Goal: Connect with others: Connect with others

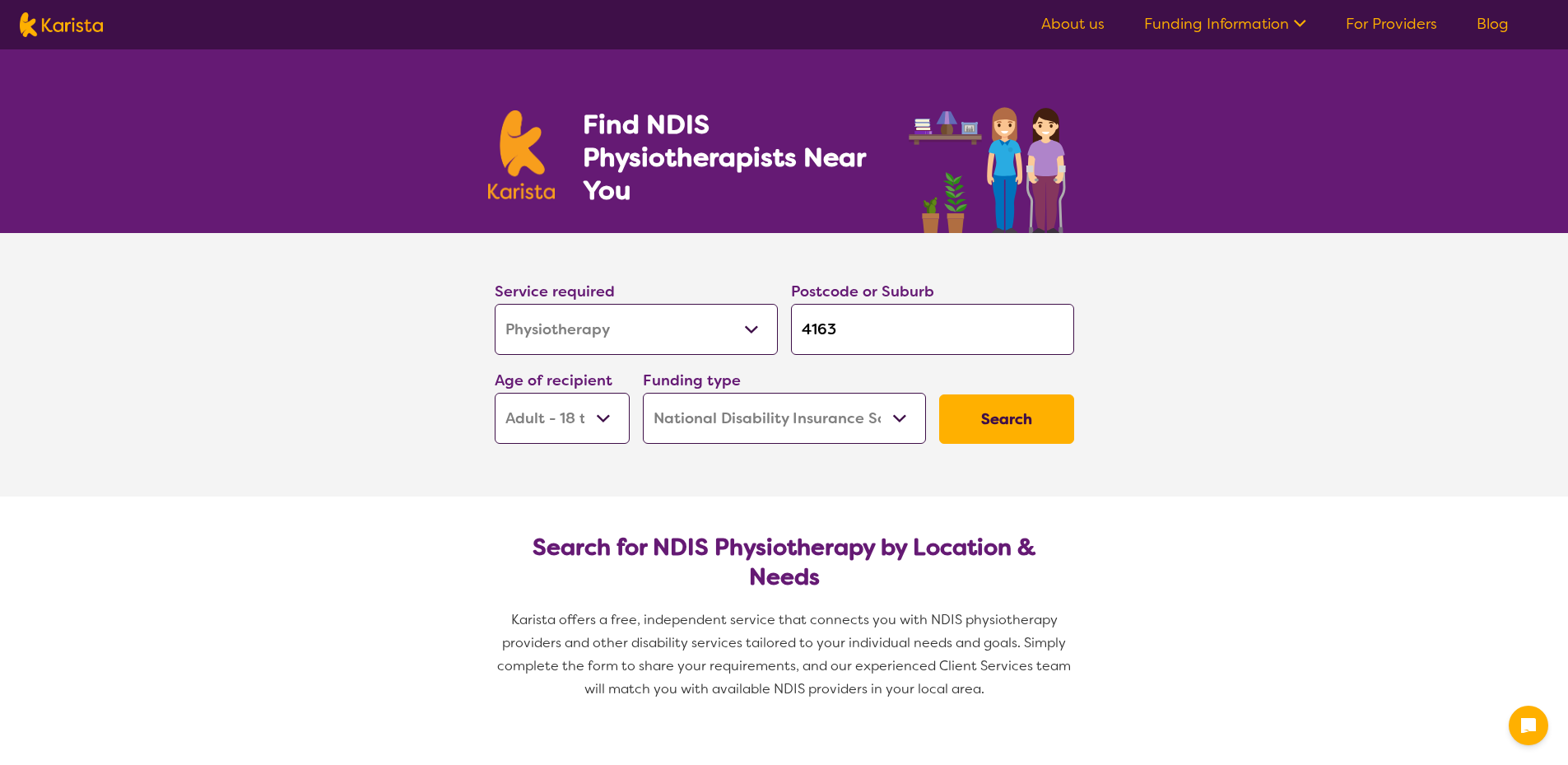
select select "Physiotherapy"
select select "AD"
select select "NDIS"
select select "Physiotherapy"
select select "AD"
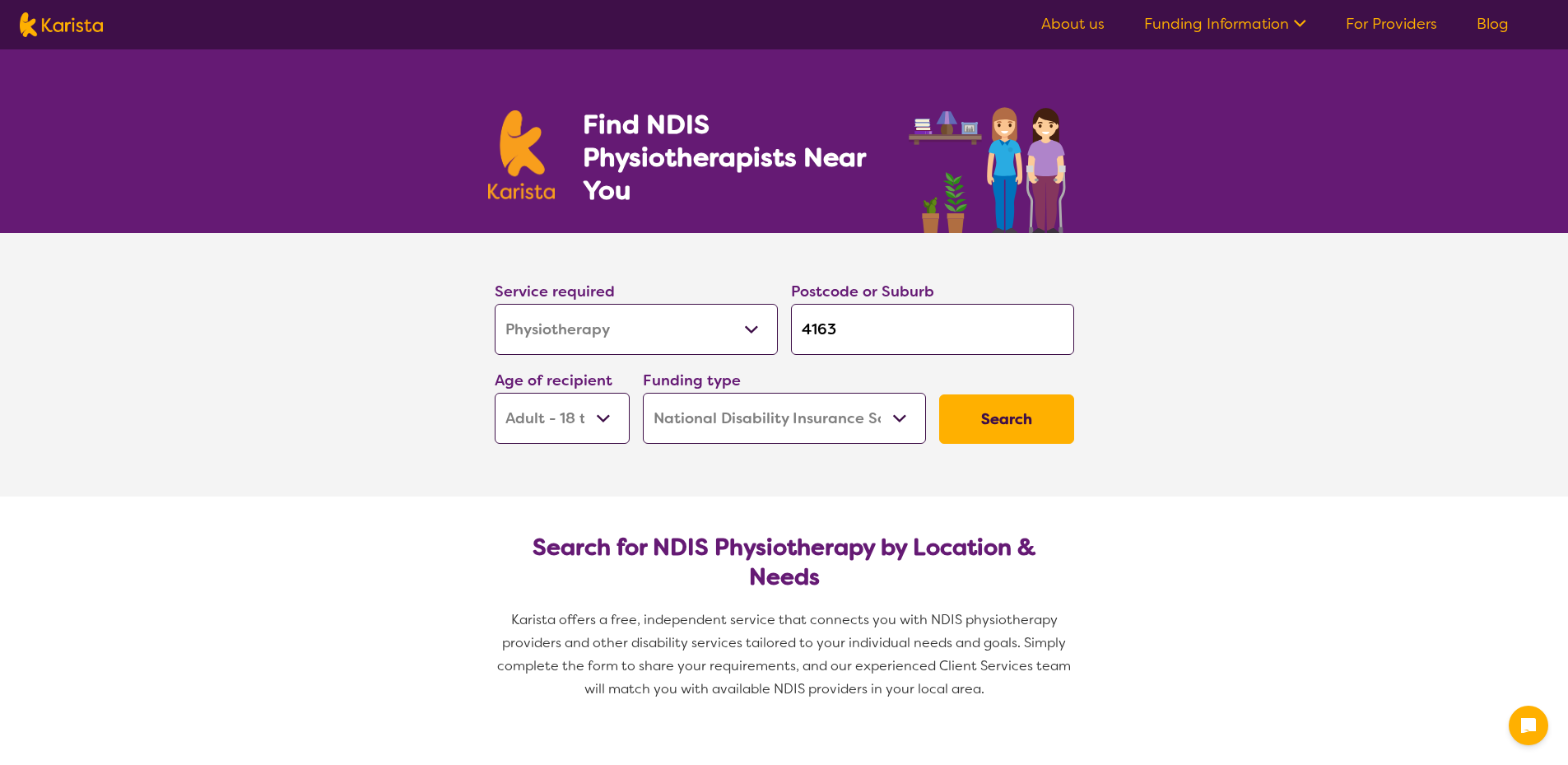
select select "NDIS"
select select "Exercise physiology"
click at [495, 304] on select "Allied Health Assistant Assessment ([MEDICAL_DATA] or [MEDICAL_DATA]) Behaviour…" at bounding box center [637, 329] width 283 height 51
select select "Exercise physiology"
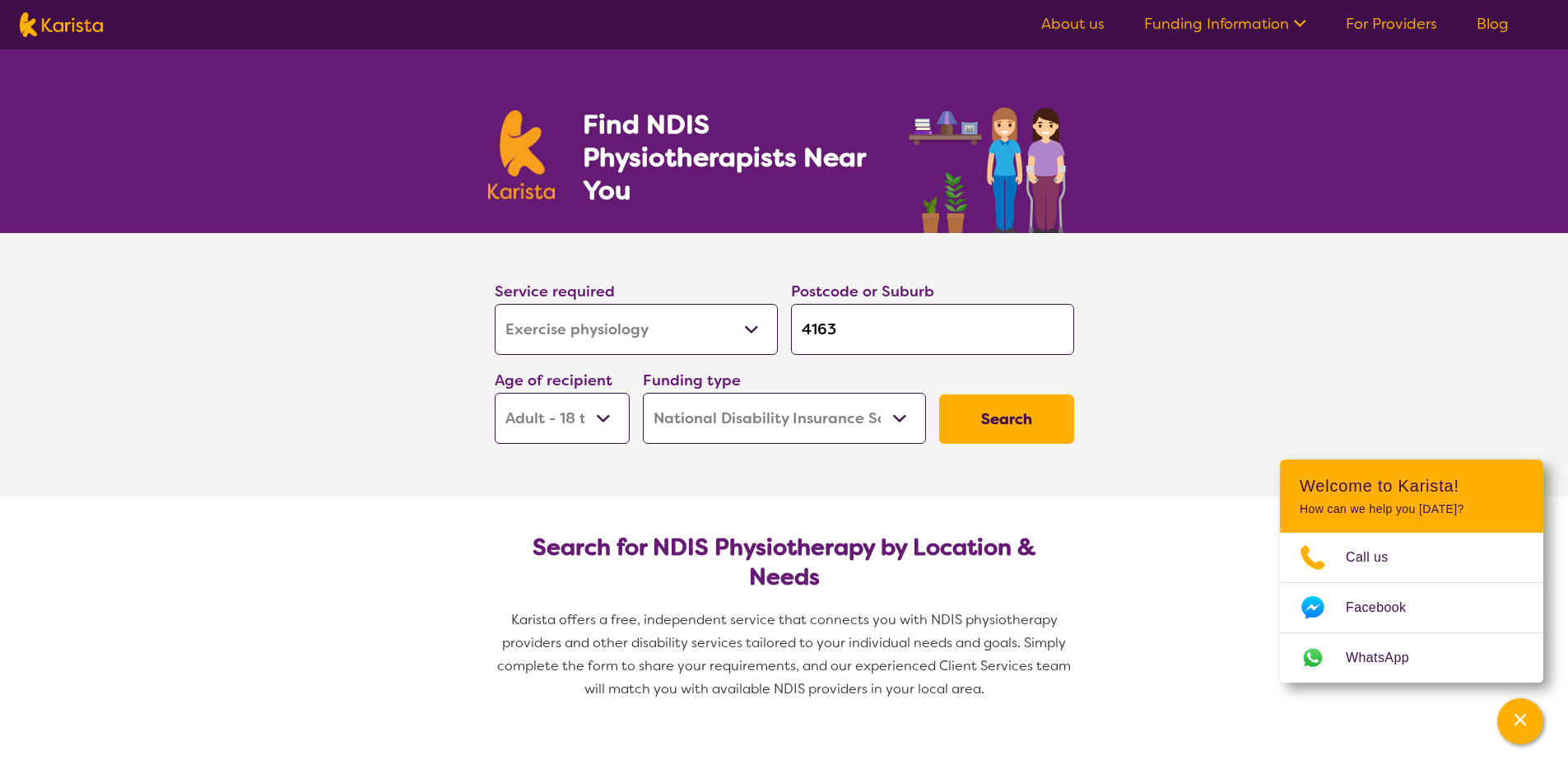
drag, startPoint x: 856, startPoint y: 326, endPoint x: 789, endPoint y: 325, distance: 67.0
click at [789, 325] on div "Postcode or Suburb 4163" at bounding box center [933, 317] width 297 height 89
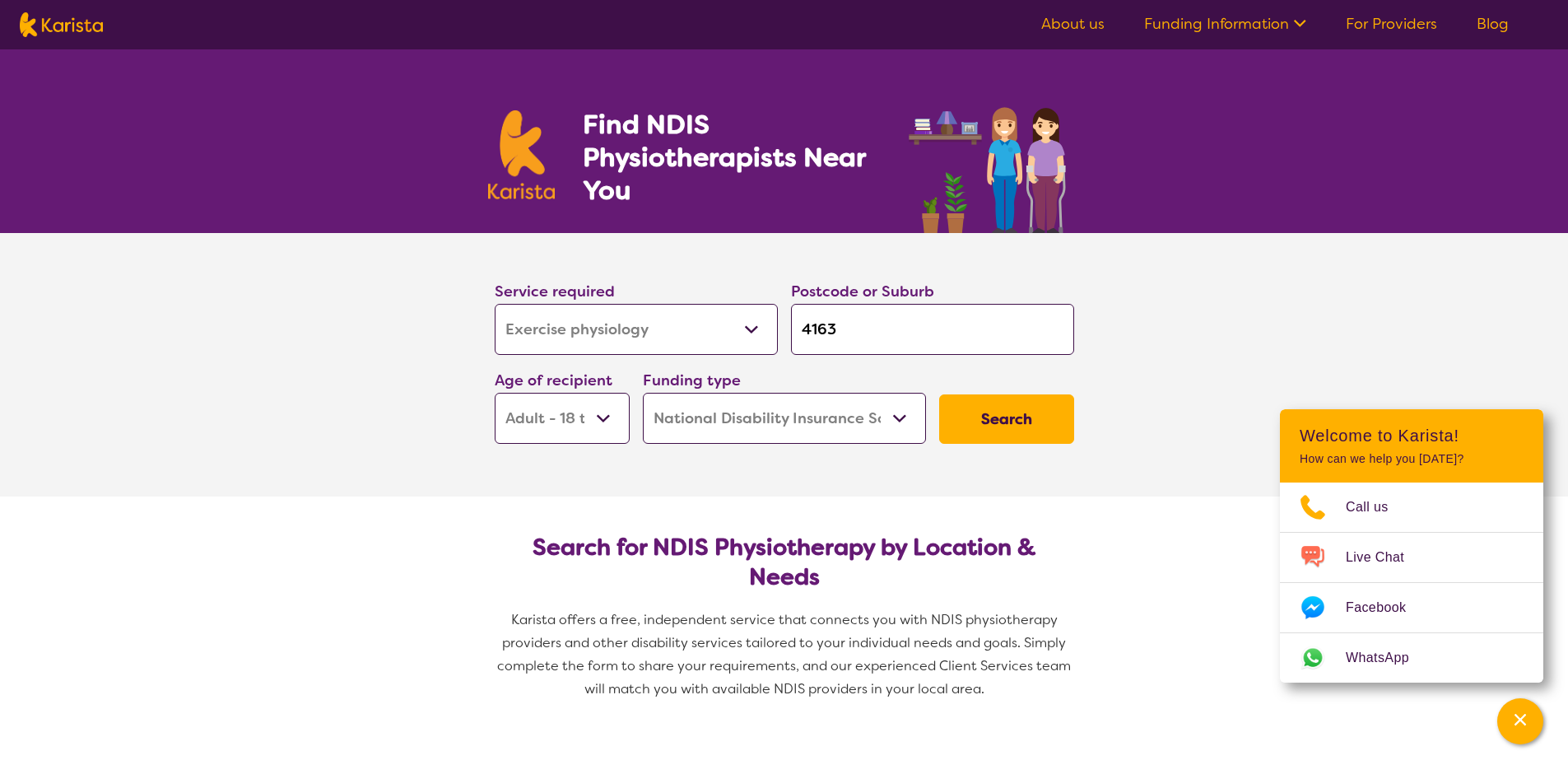
click at [839, 323] on input "4163" at bounding box center [932, 329] width 283 height 51
click at [842, 327] on input "4163" at bounding box center [932, 329] width 283 height 51
type input "416"
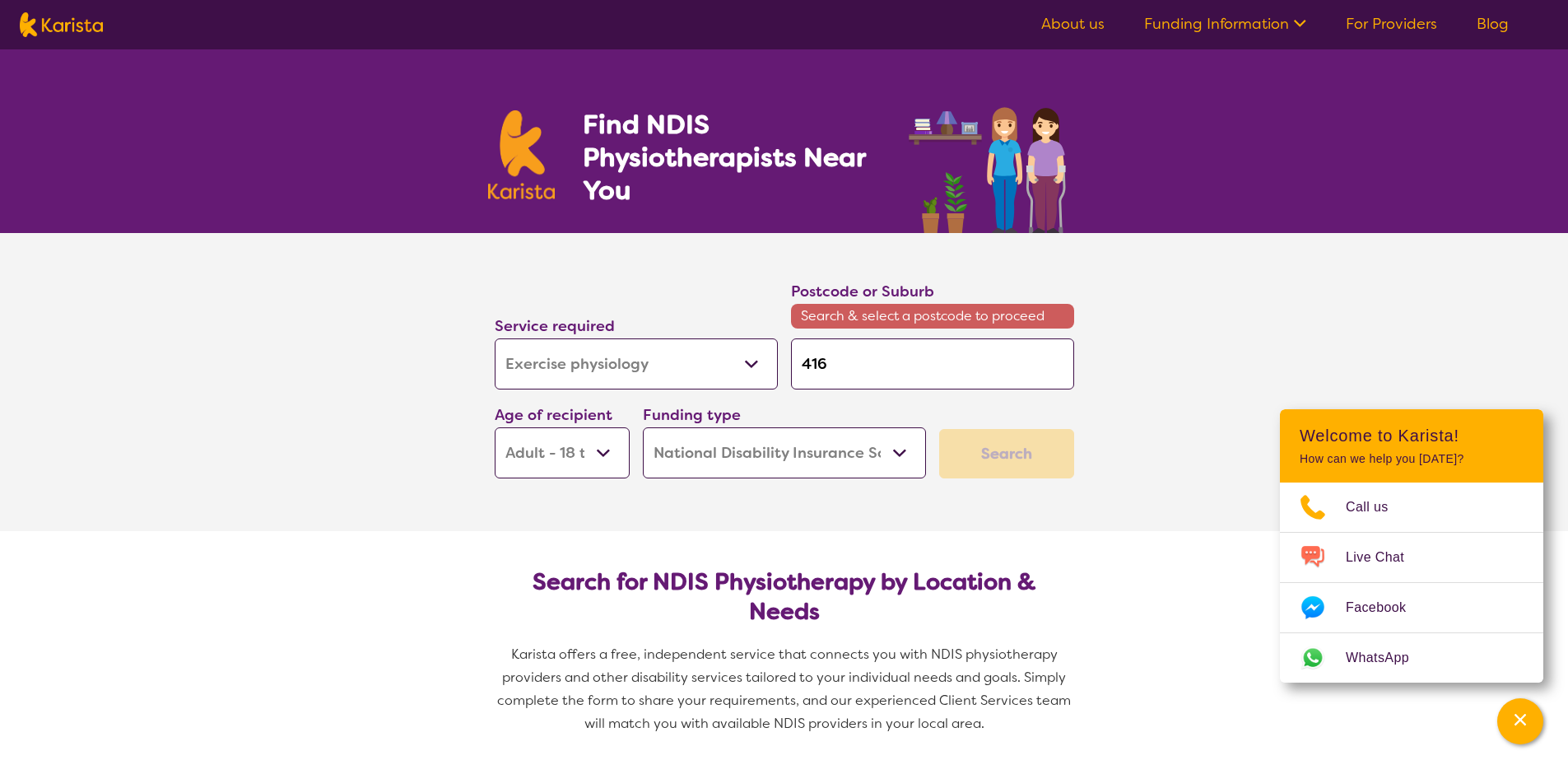
type input "41"
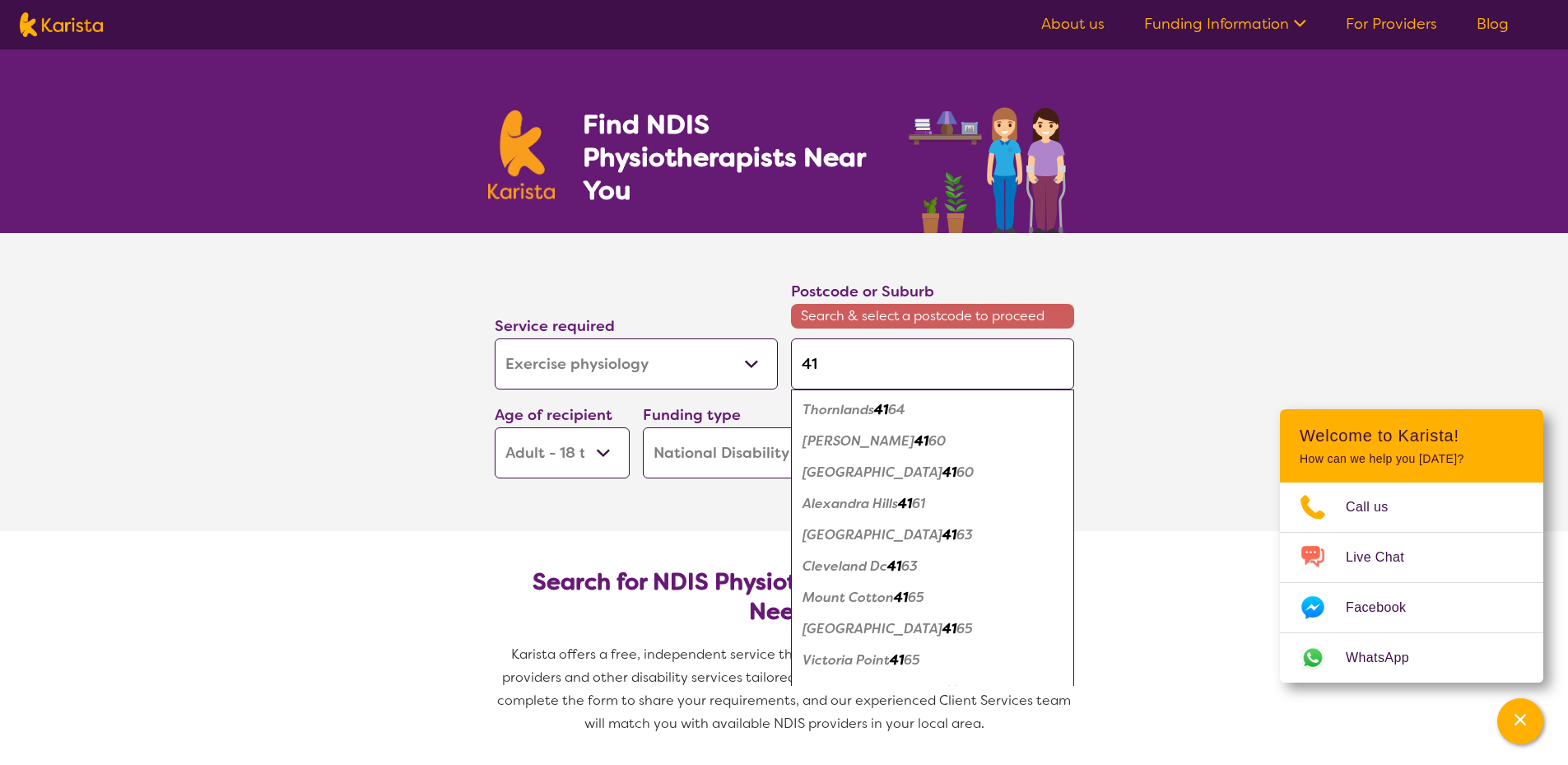
type input "415"
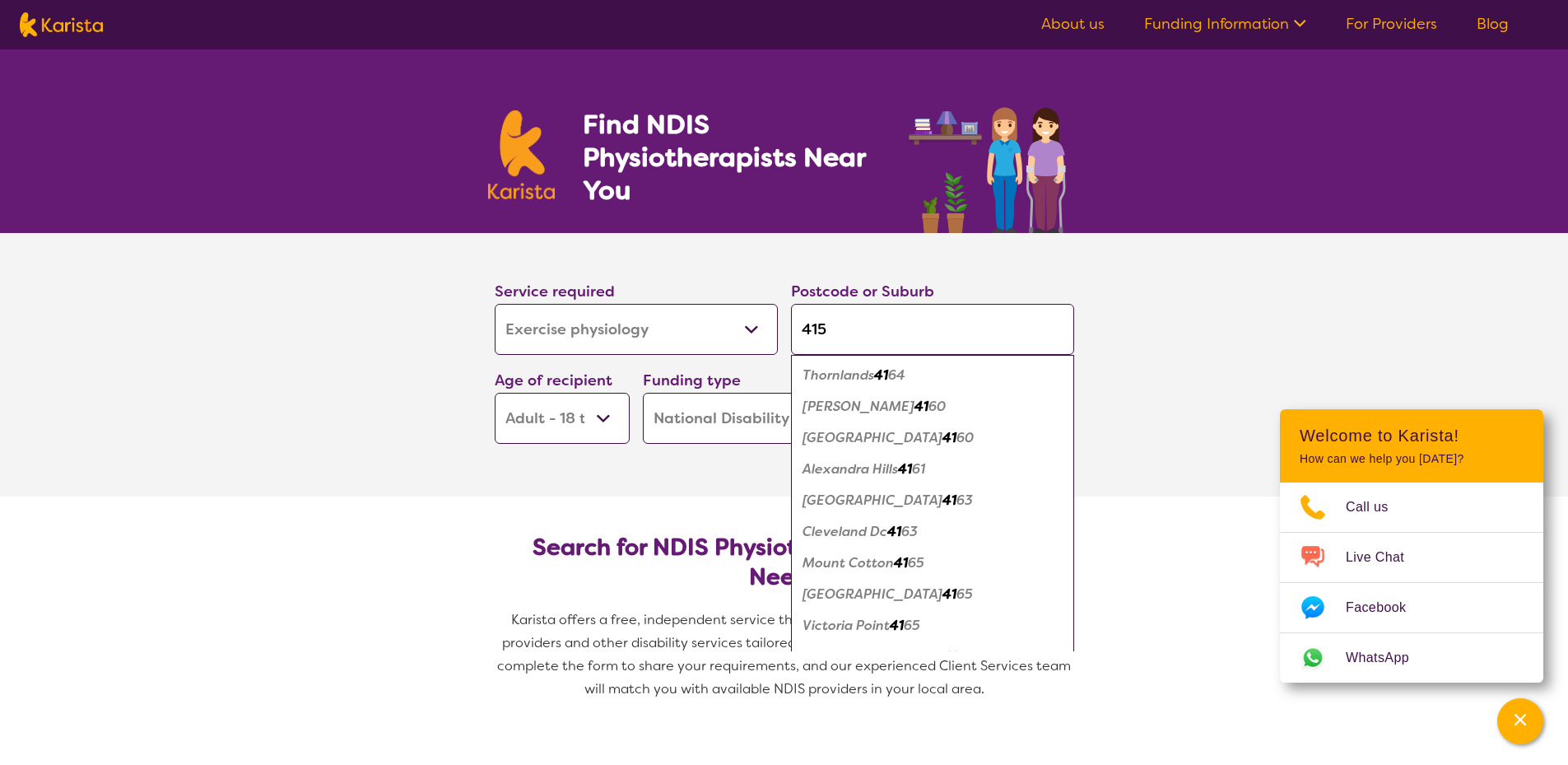
type input "4151"
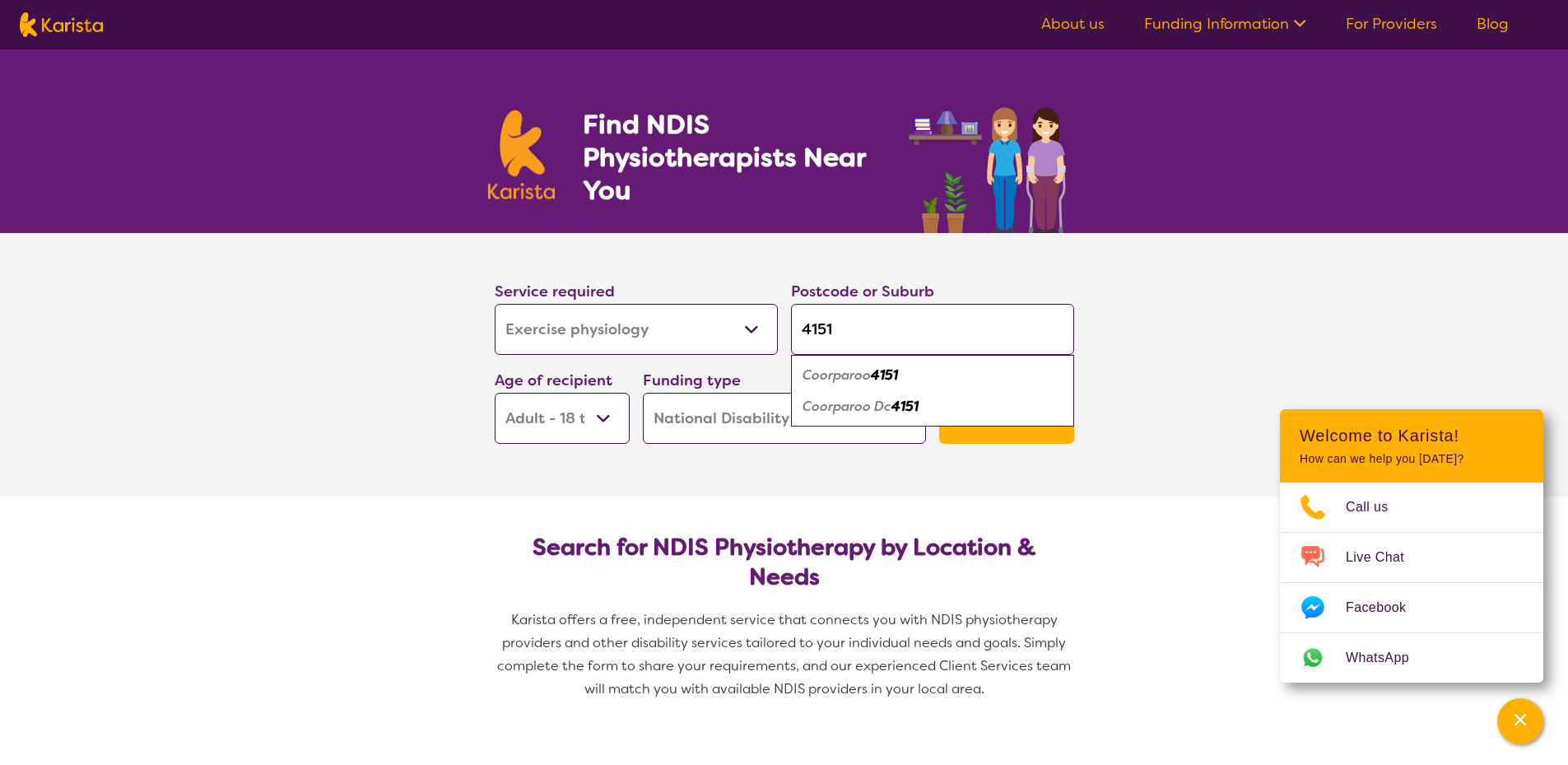
type input "4151"
click at [869, 383] on em "Coorparoo" at bounding box center [837, 375] width 68 height 17
click at [991, 427] on button "Search" at bounding box center [1007, 418] width 135 height 49
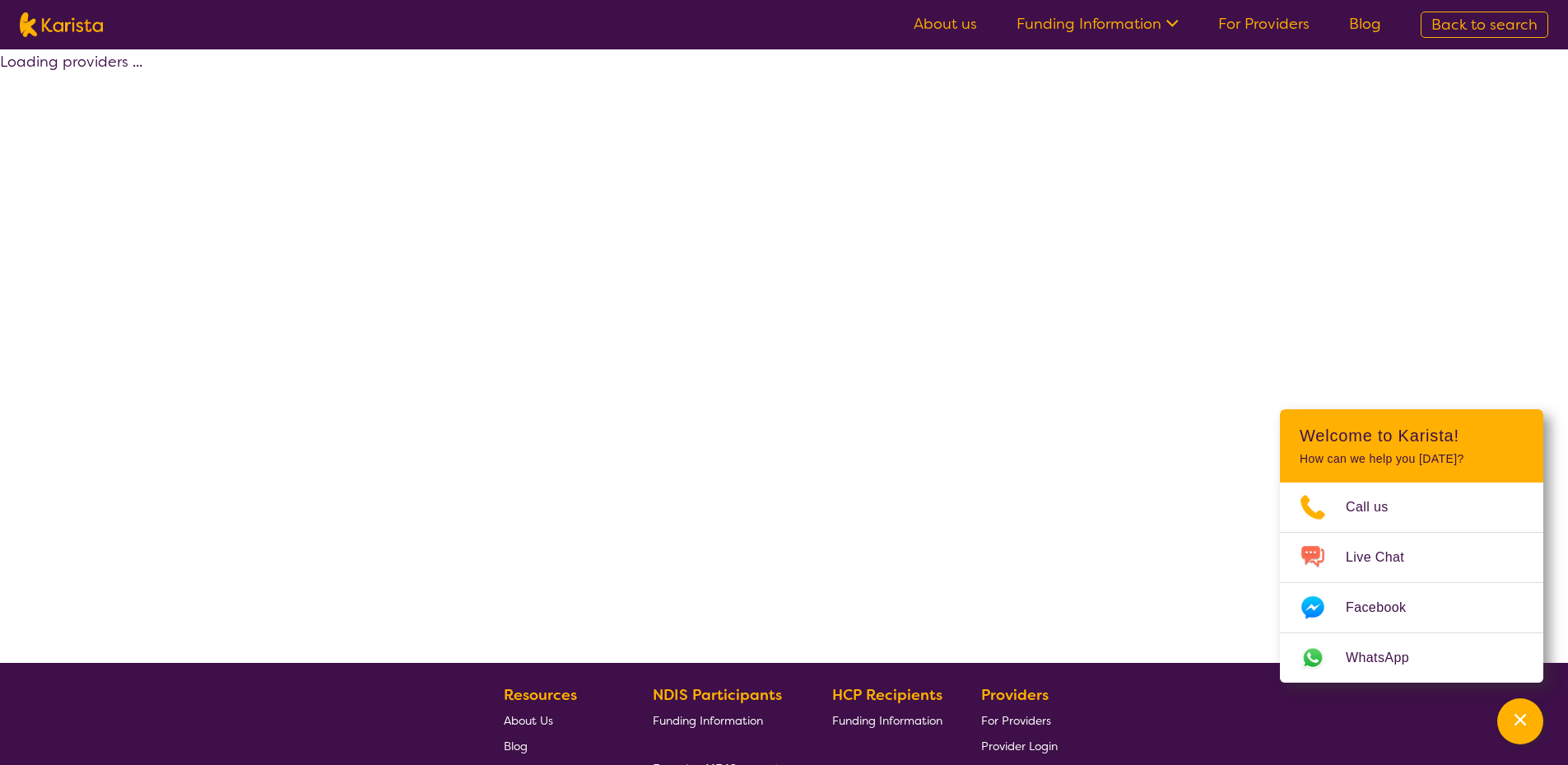
select select "by_score"
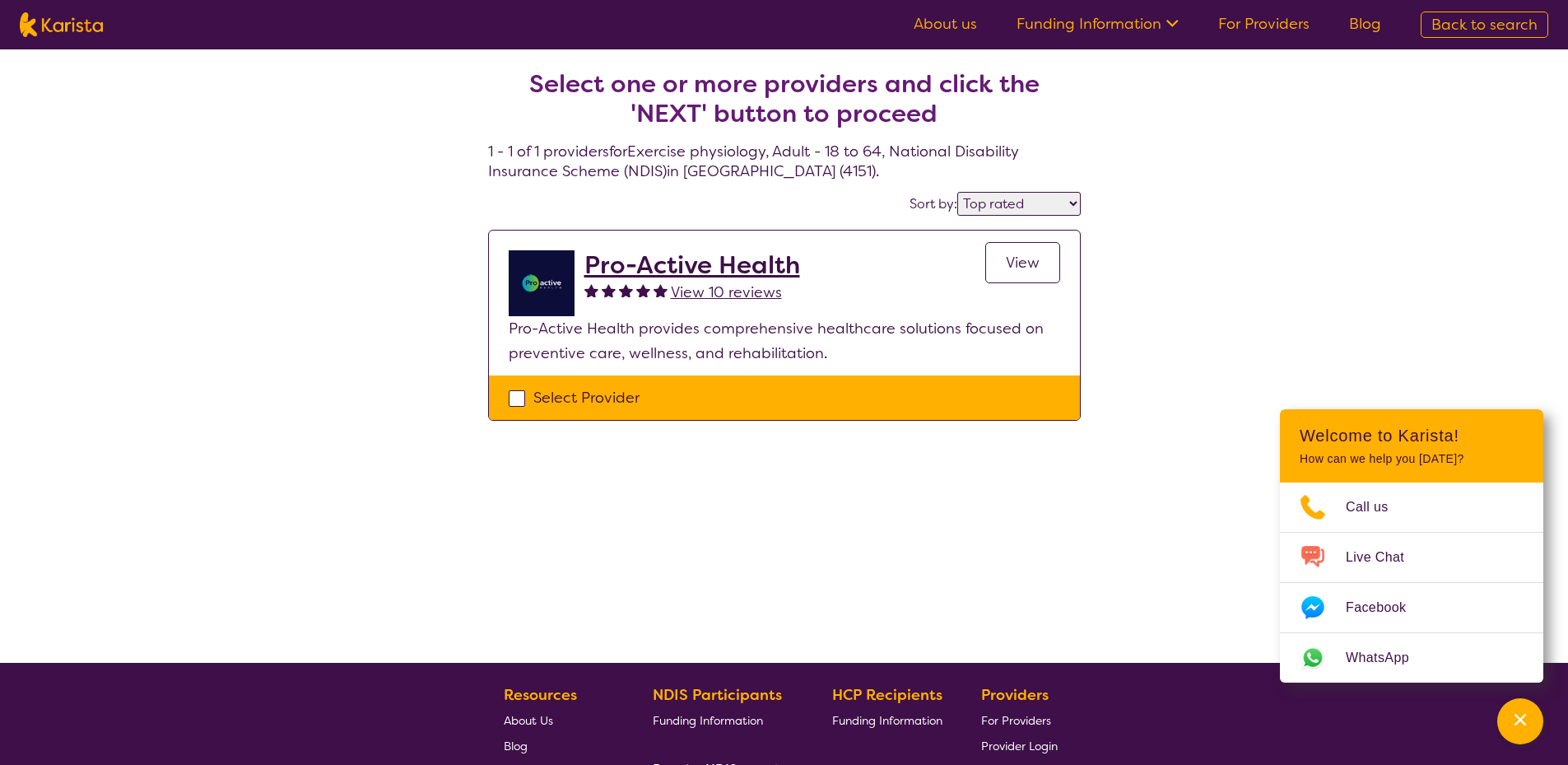
click at [677, 262] on h2 "Pro-Active Health" at bounding box center [693, 265] width 216 height 29
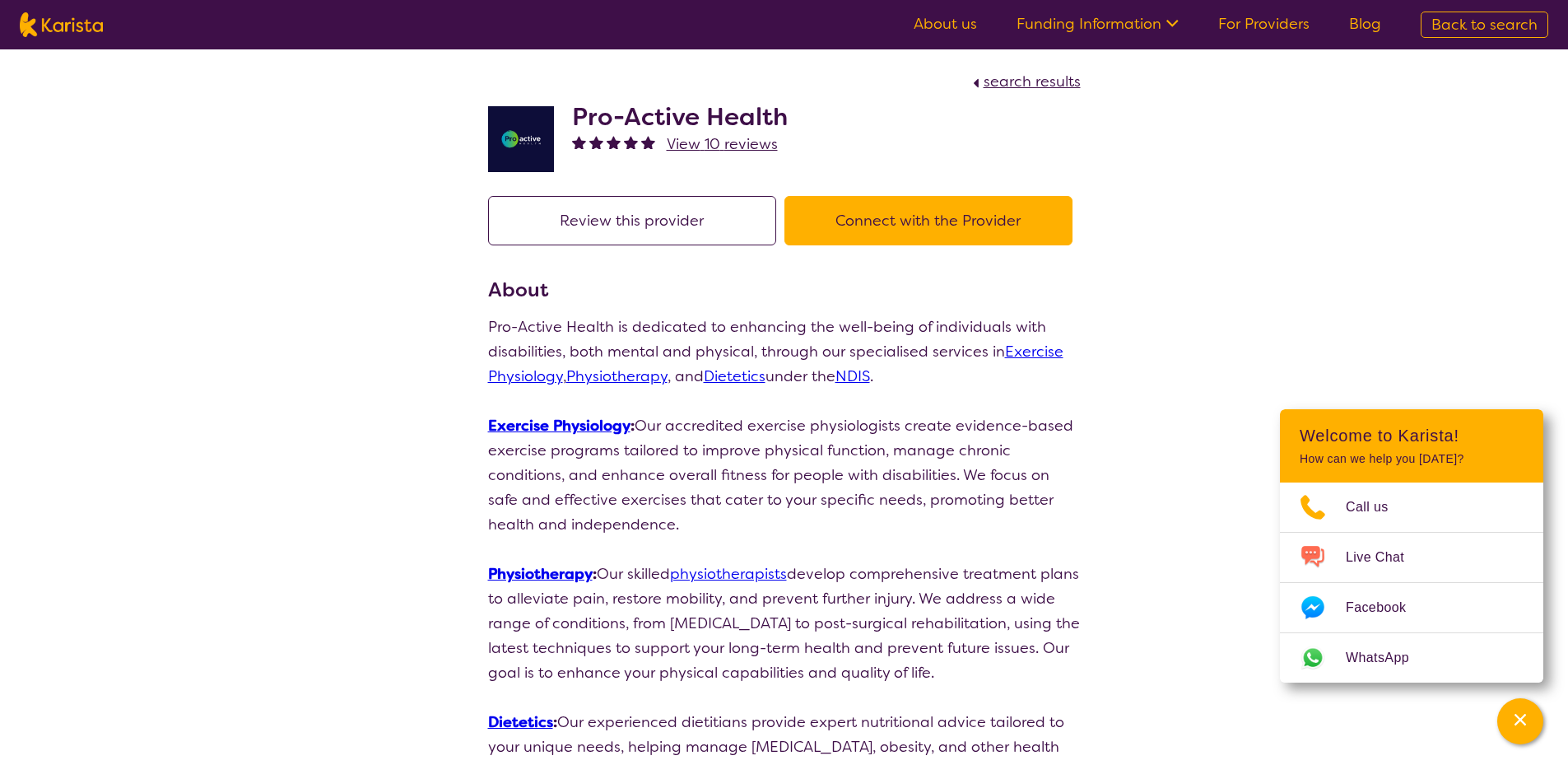
click at [890, 226] on button "Connect with the Provider" at bounding box center [929, 220] width 288 height 49
